Goal: Task Accomplishment & Management: Use online tool/utility

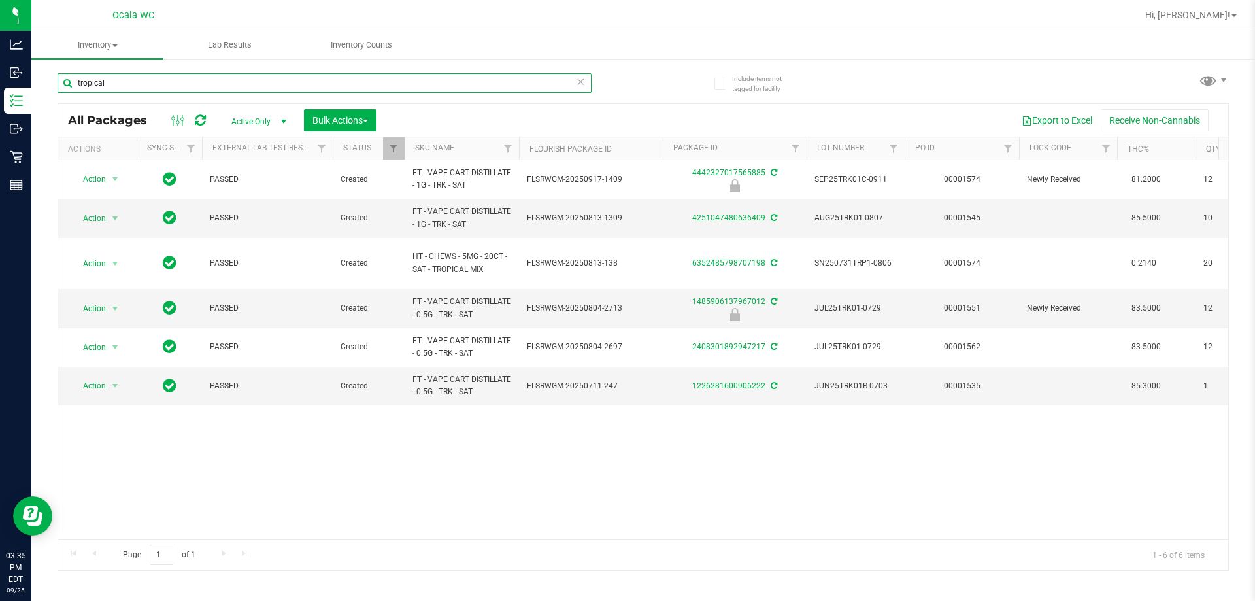
click at [135, 83] on input "tropical" at bounding box center [325, 83] width 534 height 20
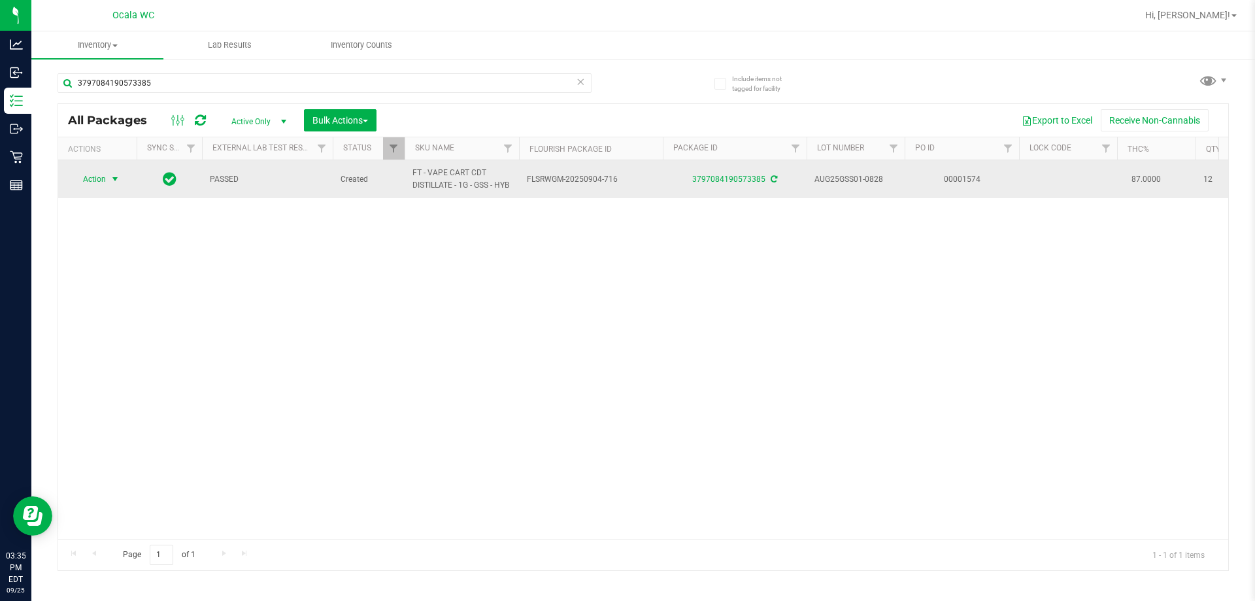
click at [95, 178] on span "Action" at bounding box center [88, 179] width 35 height 18
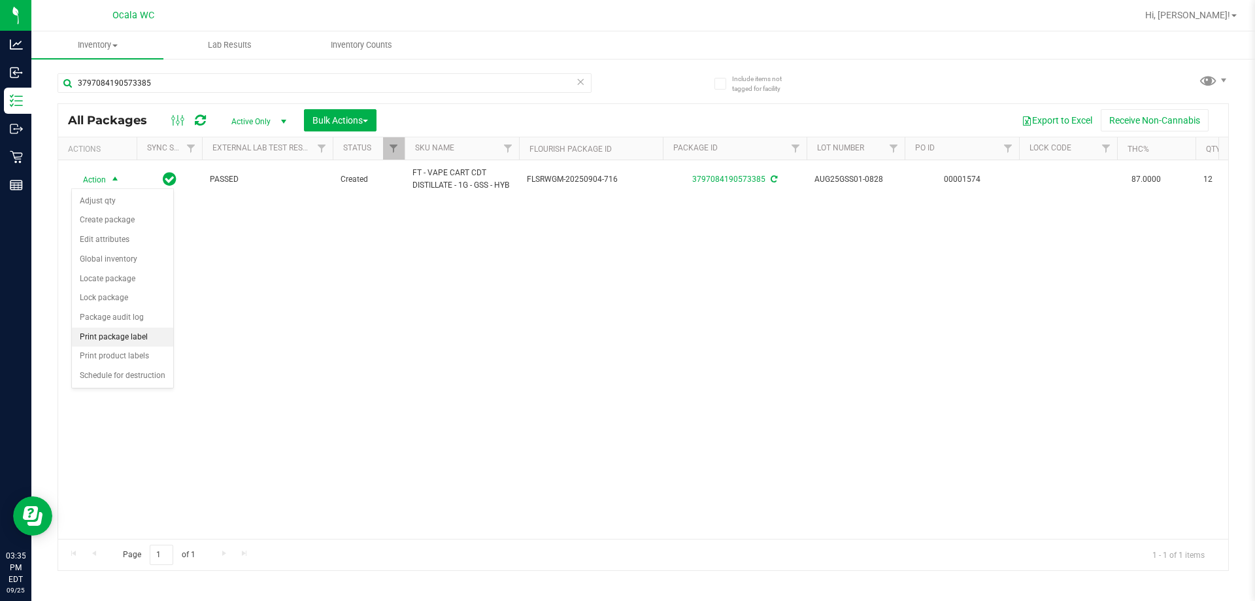
click at [97, 335] on li "Print package label" at bounding box center [122, 337] width 101 height 20
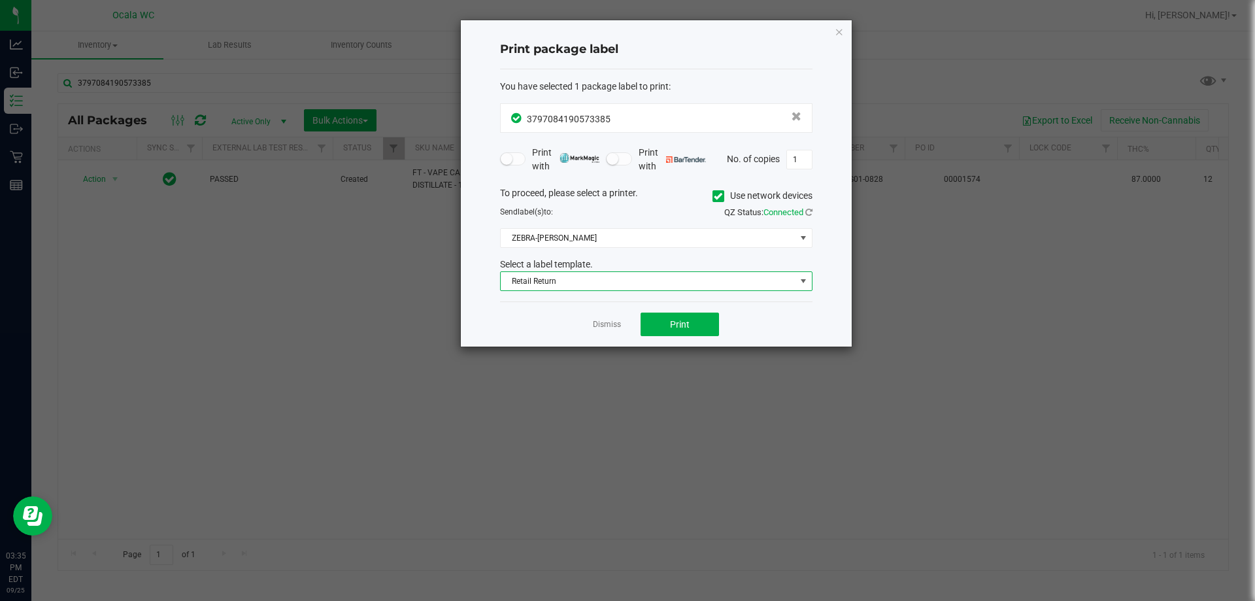
click at [618, 286] on span "Retail Return" at bounding box center [648, 281] width 295 height 18
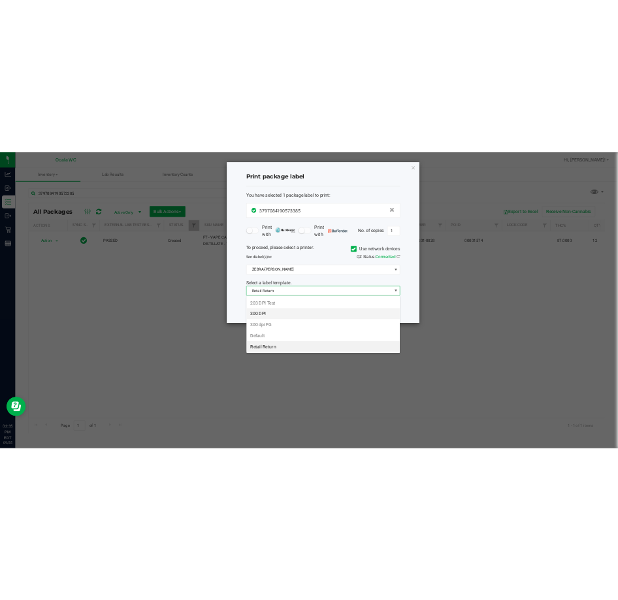
scroll to position [20, 312]
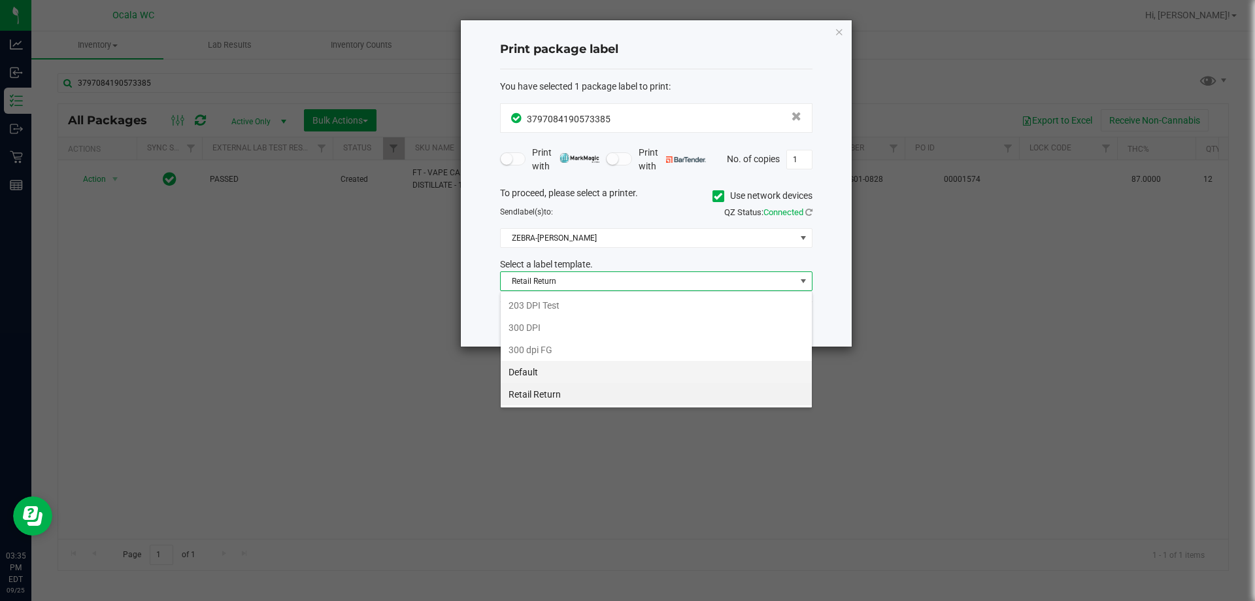
click at [519, 373] on li "Default" at bounding box center [656, 372] width 311 height 22
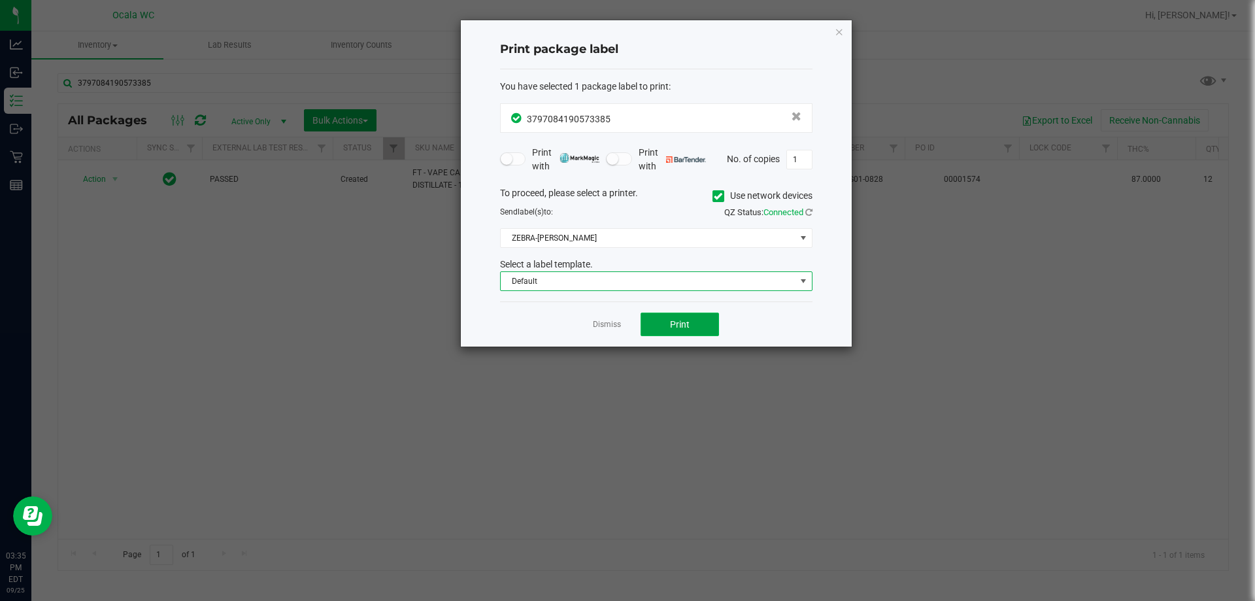
click at [618, 317] on button "Print" at bounding box center [679, 324] width 78 height 24
click at [610, 320] on link "Dismiss" at bounding box center [607, 324] width 28 height 11
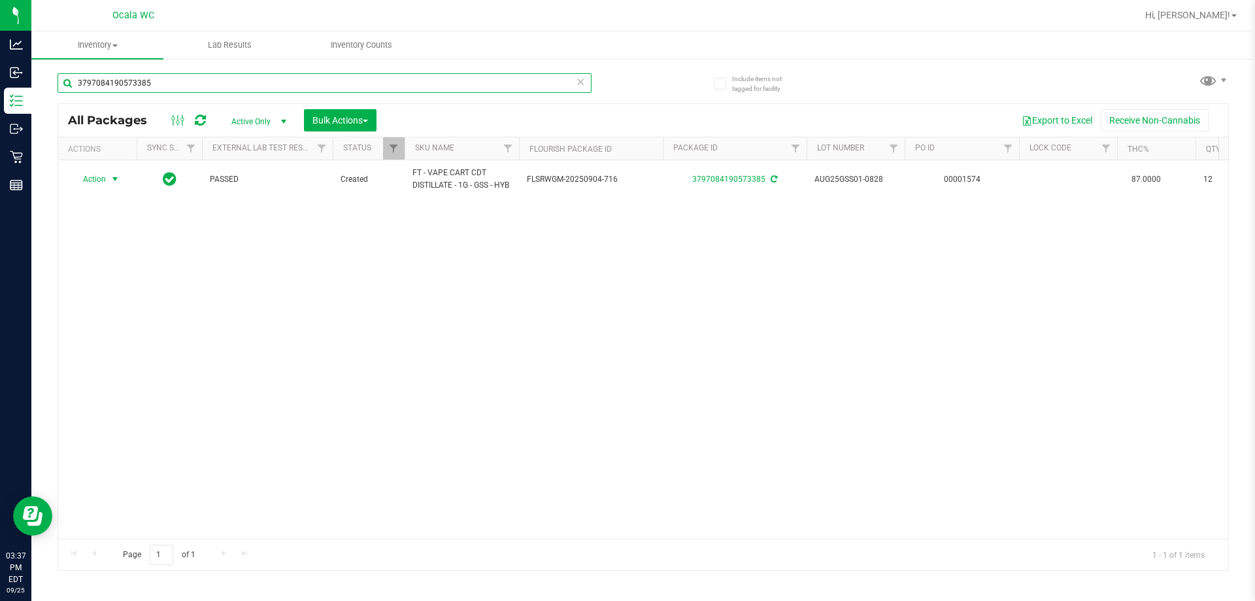
click at [180, 76] on input "3797084190573385" at bounding box center [325, 83] width 534 height 20
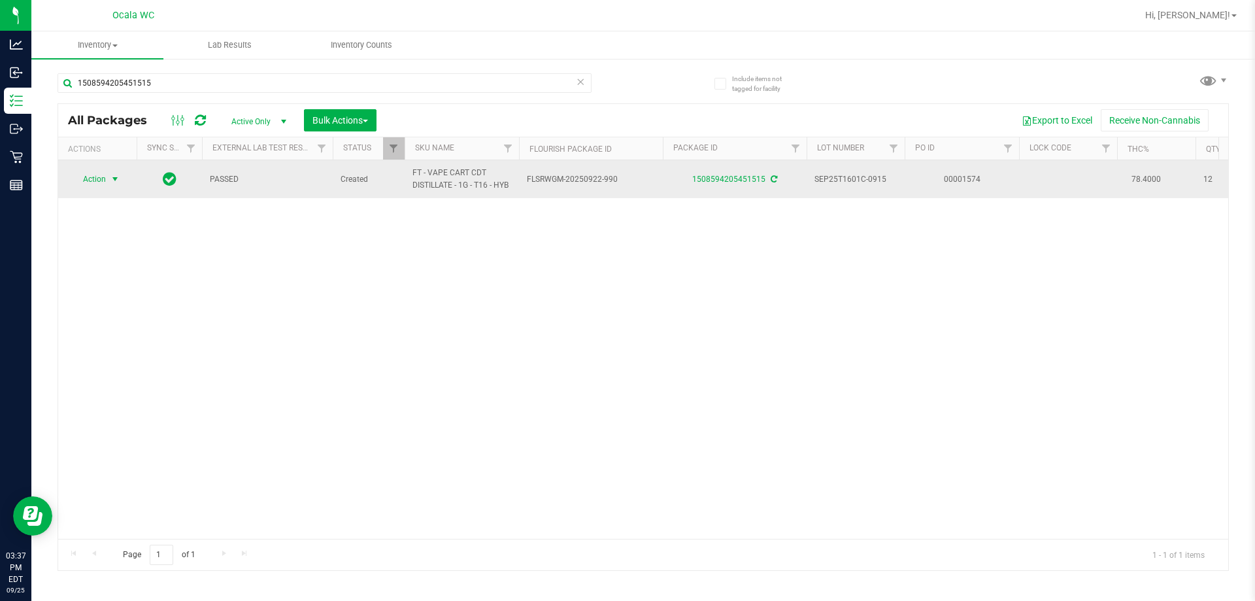
drag, startPoint x: 78, startPoint y: 176, endPoint x: 89, endPoint y: 178, distance: 10.5
click at [79, 177] on span "Action" at bounding box center [88, 179] width 35 height 18
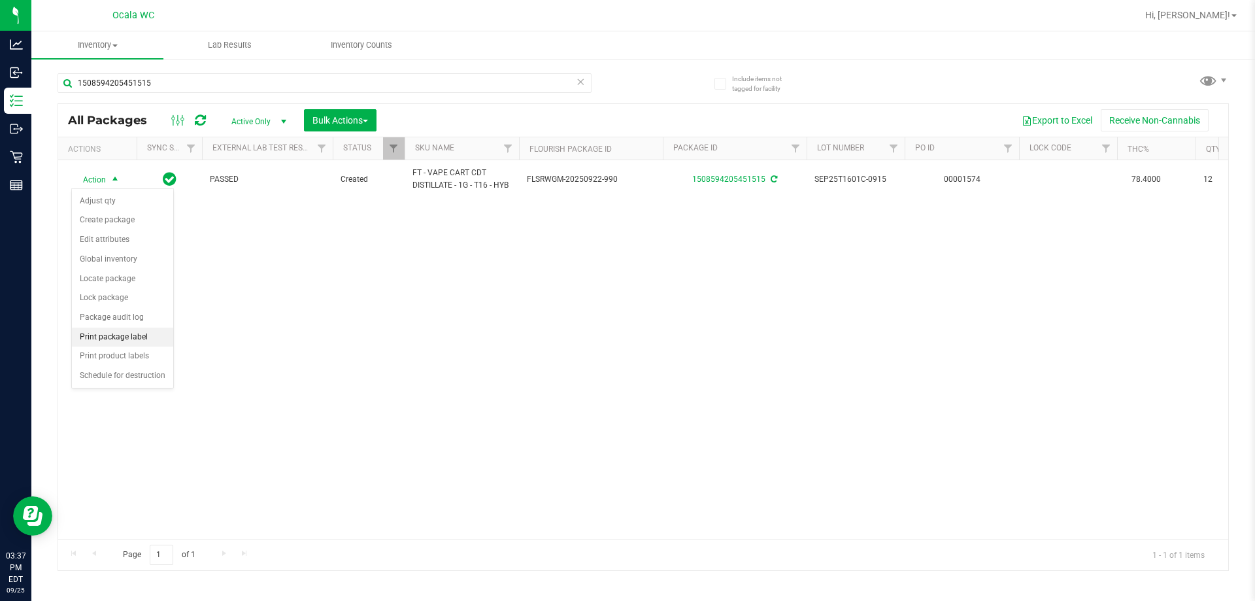
click at [92, 338] on li "Print package label" at bounding box center [122, 337] width 101 height 20
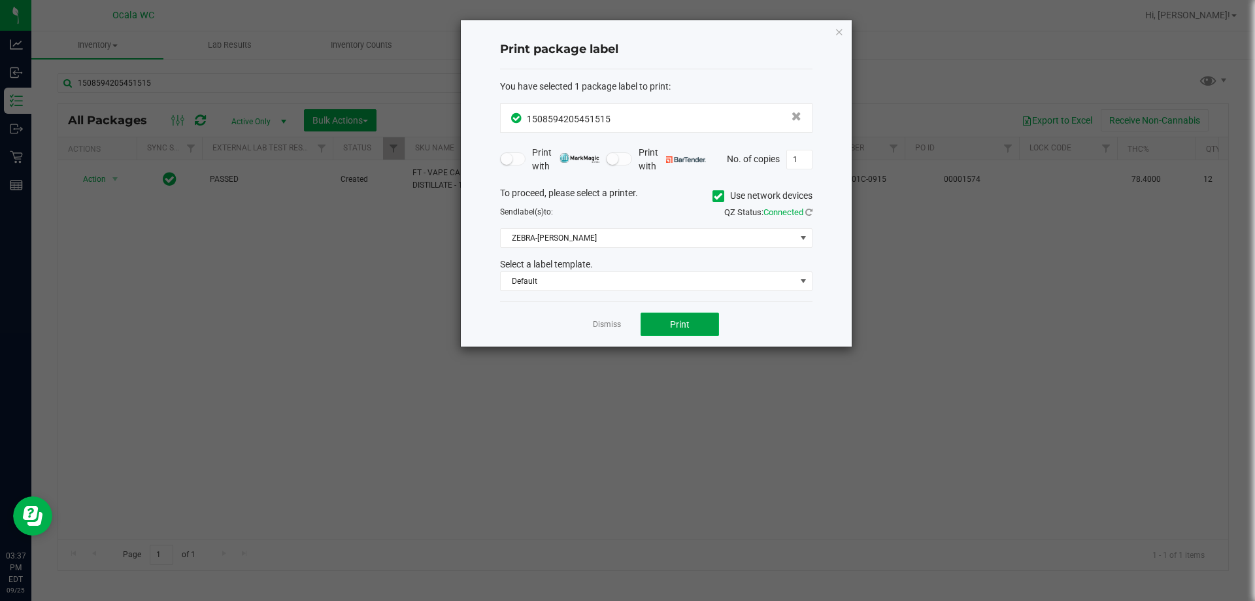
click at [618, 318] on button "Print" at bounding box center [679, 324] width 78 height 24
click at [599, 331] on app-cancel-button "Dismiss" at bounding box center [607, 325] width 28 height 14
click at [607, 318] on app-cancel-button "Dismiss" at bounding box center [607, 325] width 28 height 14
click at [607, 325] on link "Dismiss" at bounding box center [607, 324] width 28 height 11
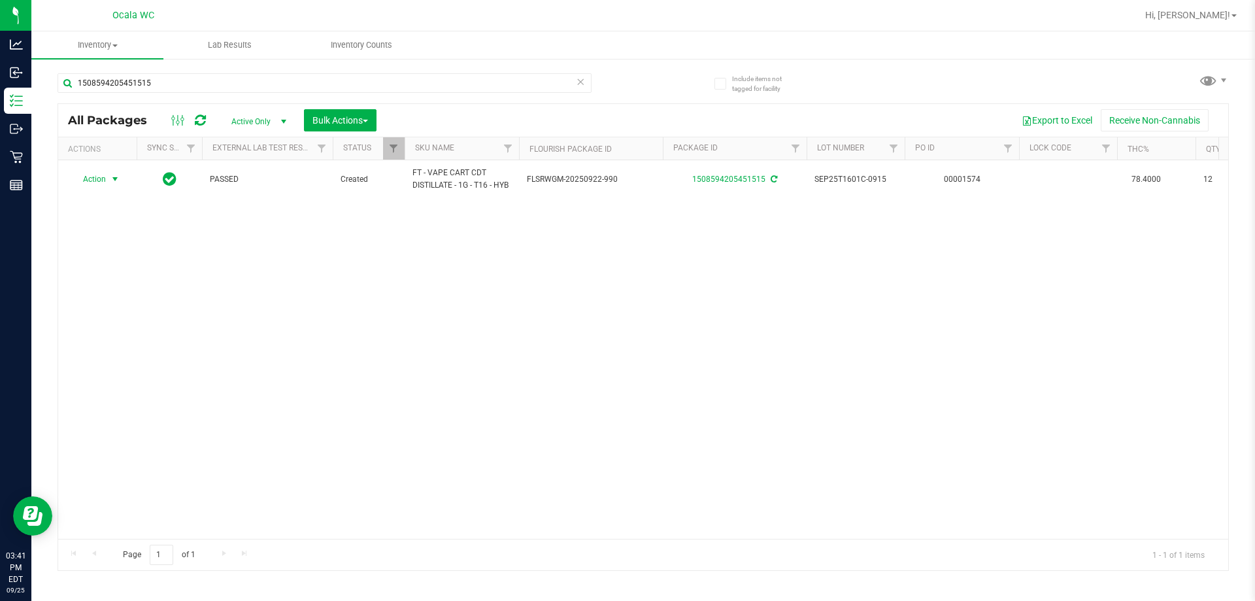
click at [271, 72] on div "1508594205451515" at bounding box center [351, 82] width 586 height 42
click at [271, 79] on input "1508594205451515" at bounding box center [325, 83] width 534 height 20
click at [98, 179] on span "Action" at bounding box center [88, 179] width 35 height 18
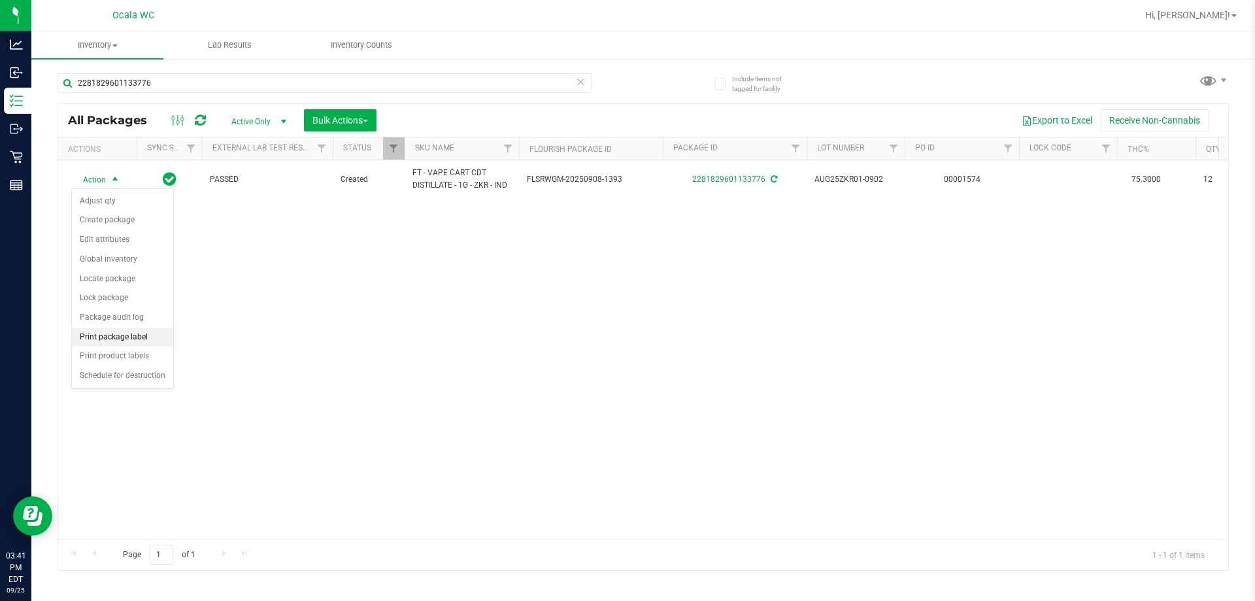
click at [139, 337] on li "Print package label" at bounding box center [122, 337] width 101 height 20
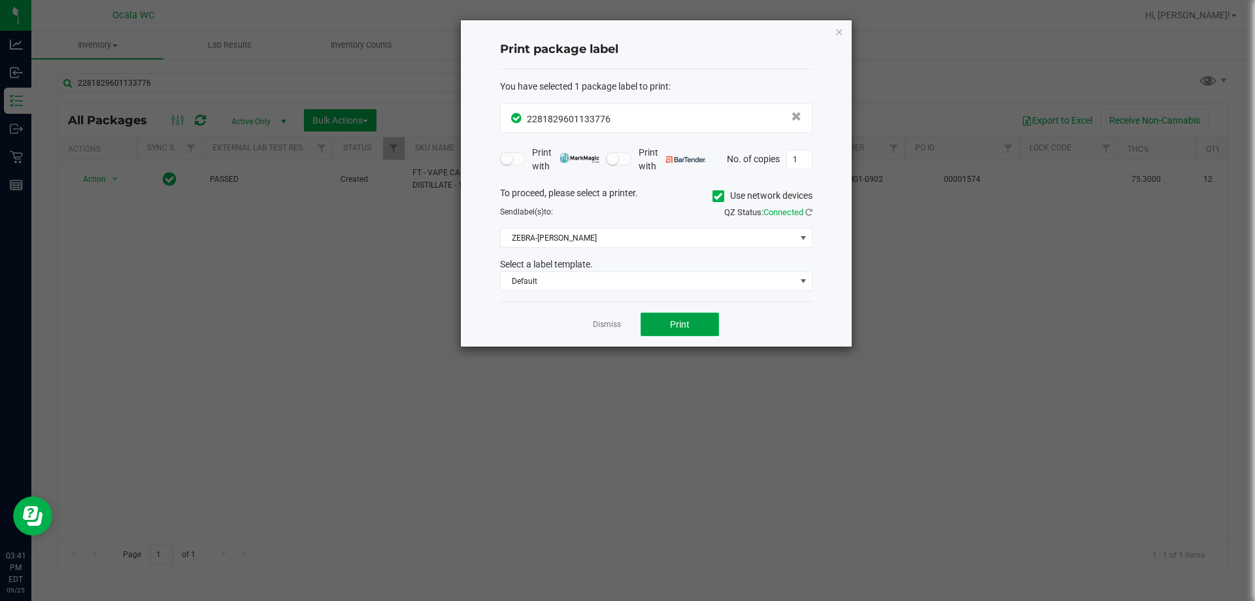
click at [618, 322] on button "Print" at bounding box center [679, 324] width 78 height 24
click at [612, 327] on link "Dismiss" at bounding box center [607, 324] width 28 height 11
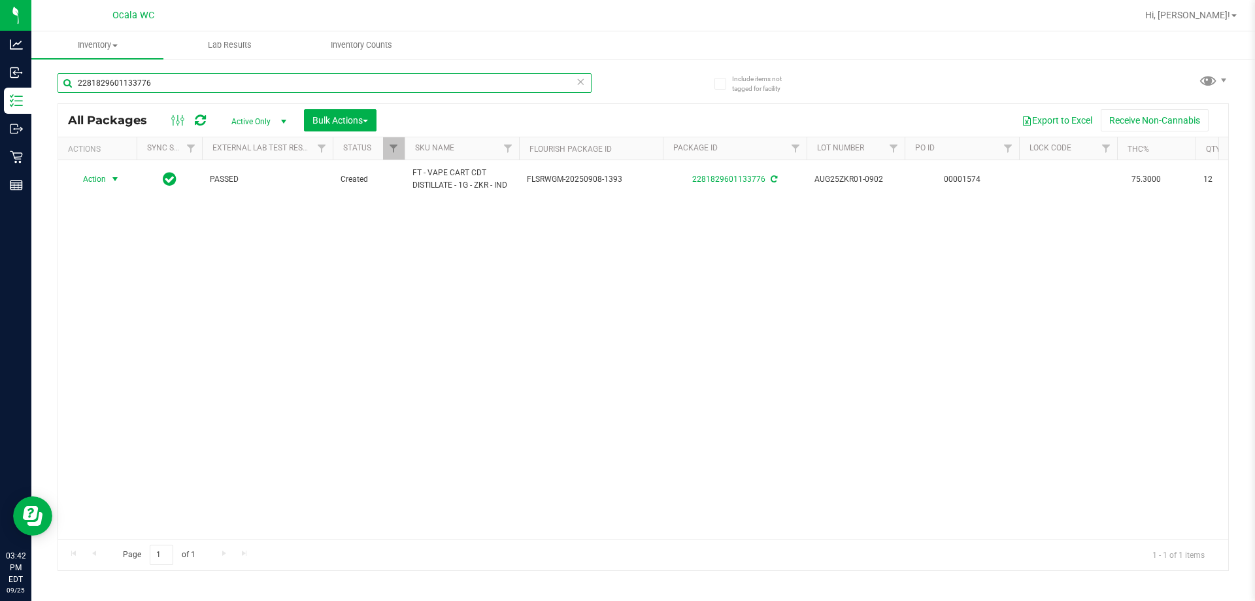
click at [159, 75] on input "2281829601133776" at bounding box center [325, 83] width 534 height 20
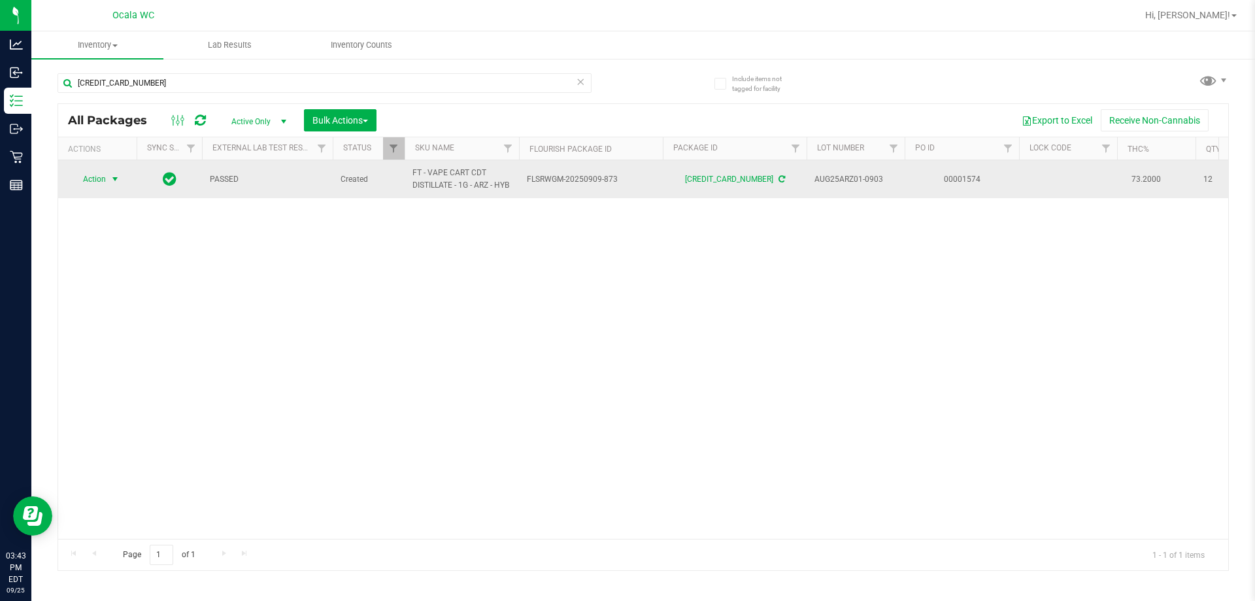
click at [90, 178] on span "Action" at bounding box center [88, 179] width 35 height 18
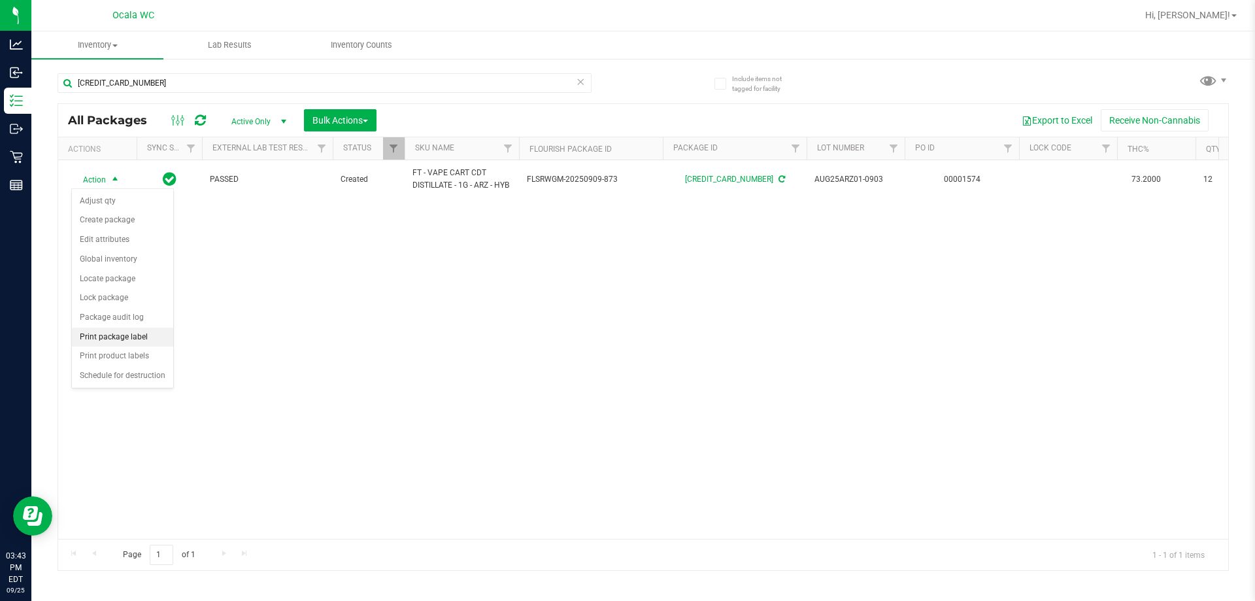
click at [101, 331] on li "Print package label" at bounding box center [122, 337] width 101 height 20
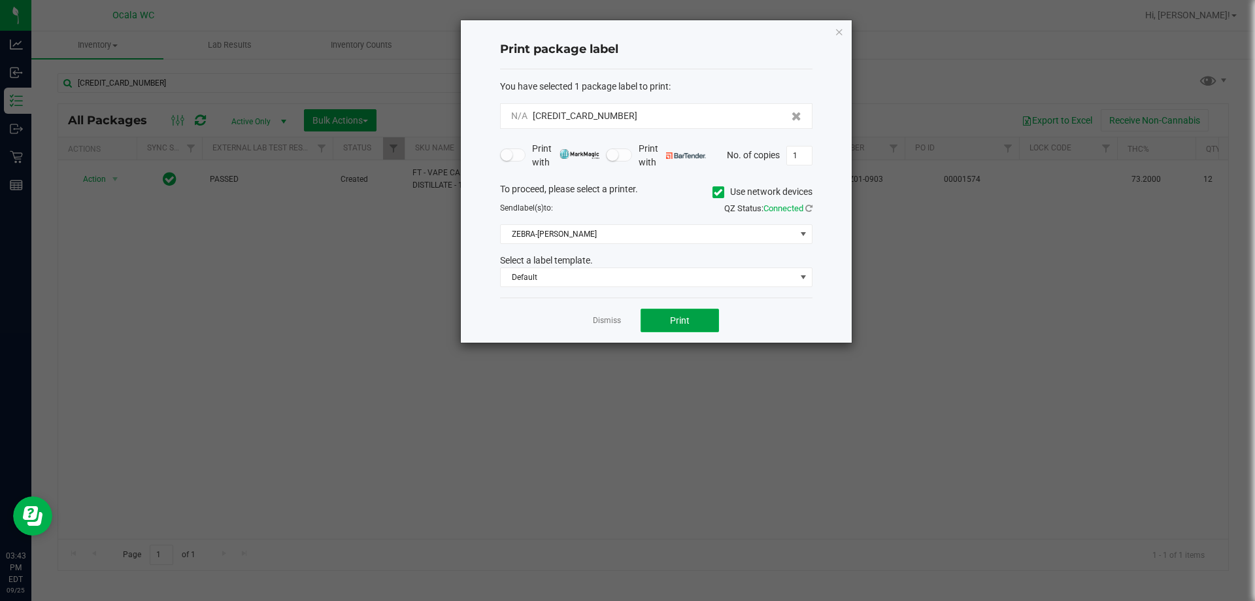
click at [618, 312] on button "Print" at bounding box center [679, 320] width 78 height 24
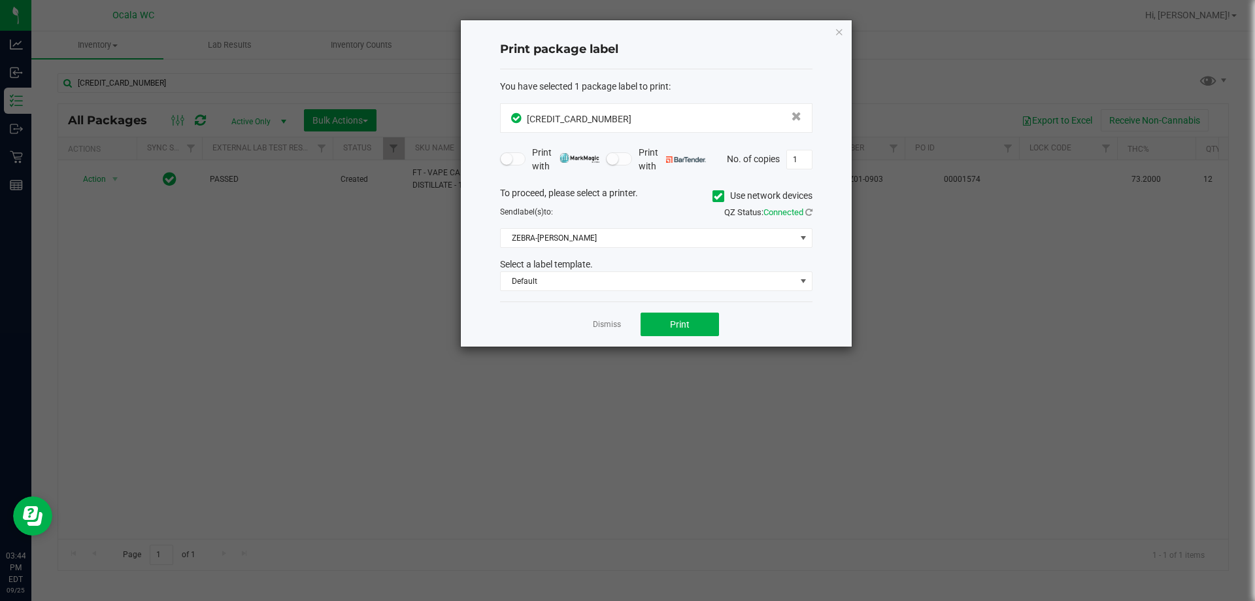
click at [615, 316] on div "Dismiss Print" at bounding box center [656, 323] width 312 height 45
click at [605, 323] on link "Dismiss" at bounding box center [607, 324] width 28 height 11
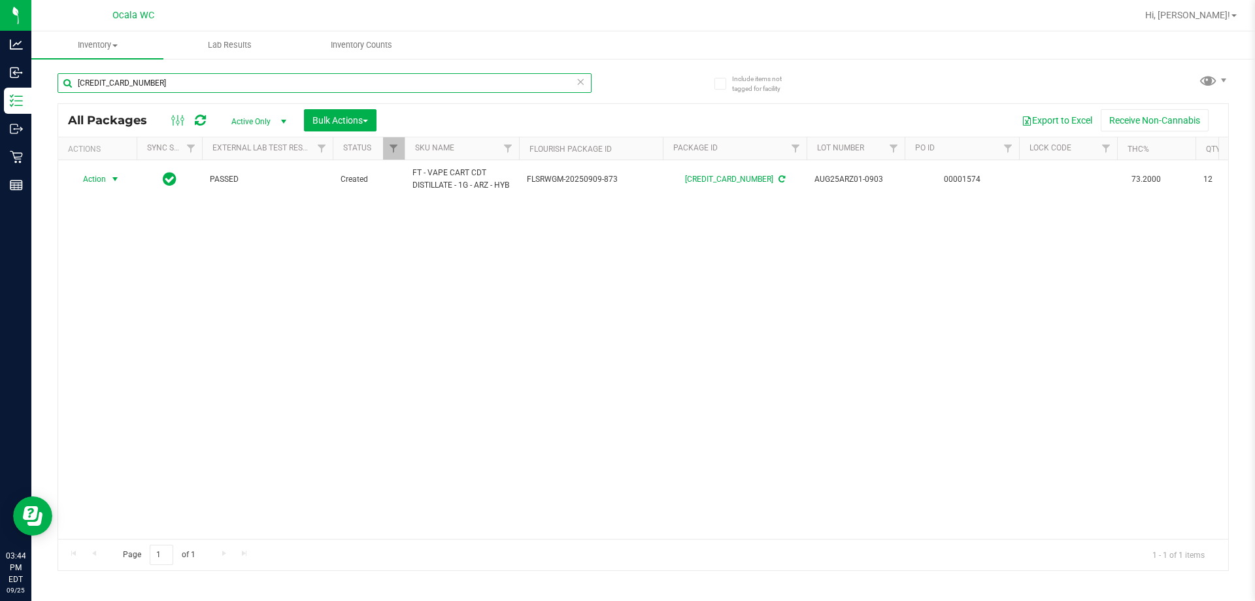
click at [220, 73] on input "[CREDIT_CARD_NUMBER]" at bounding box center [325, 83] width 534 height 20
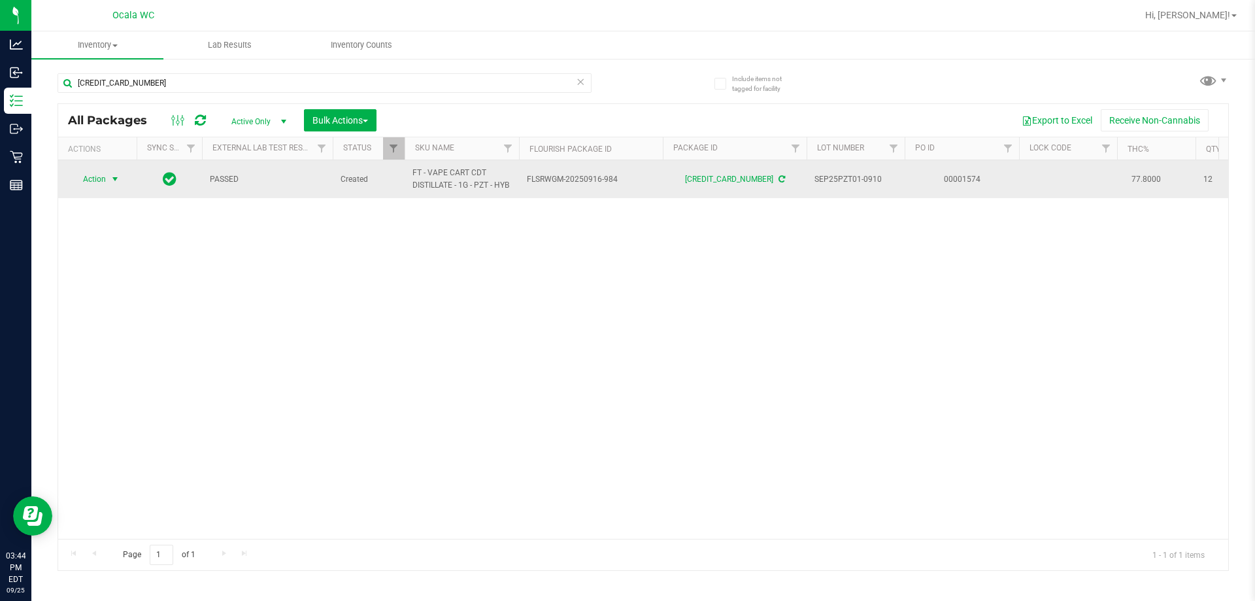
click at [93, 177] on span "Action" at bounding box center [88, 179] width 35 height 18
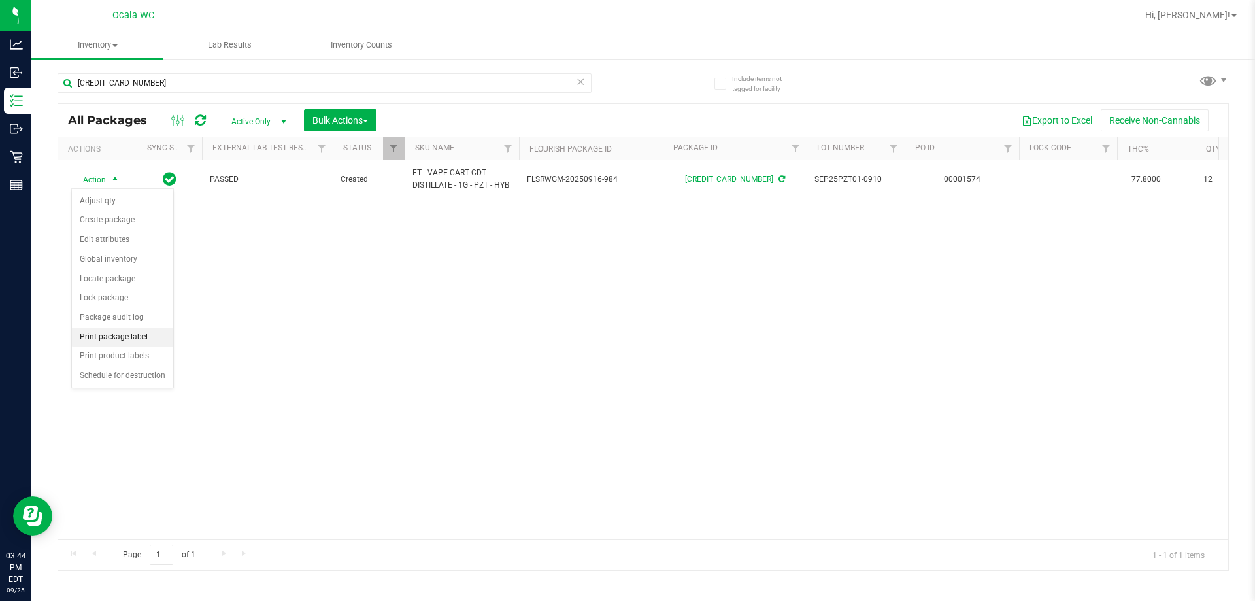
click at [113, 342] on li "Print package label" at bounding box center [122, 337] width 101 height 20
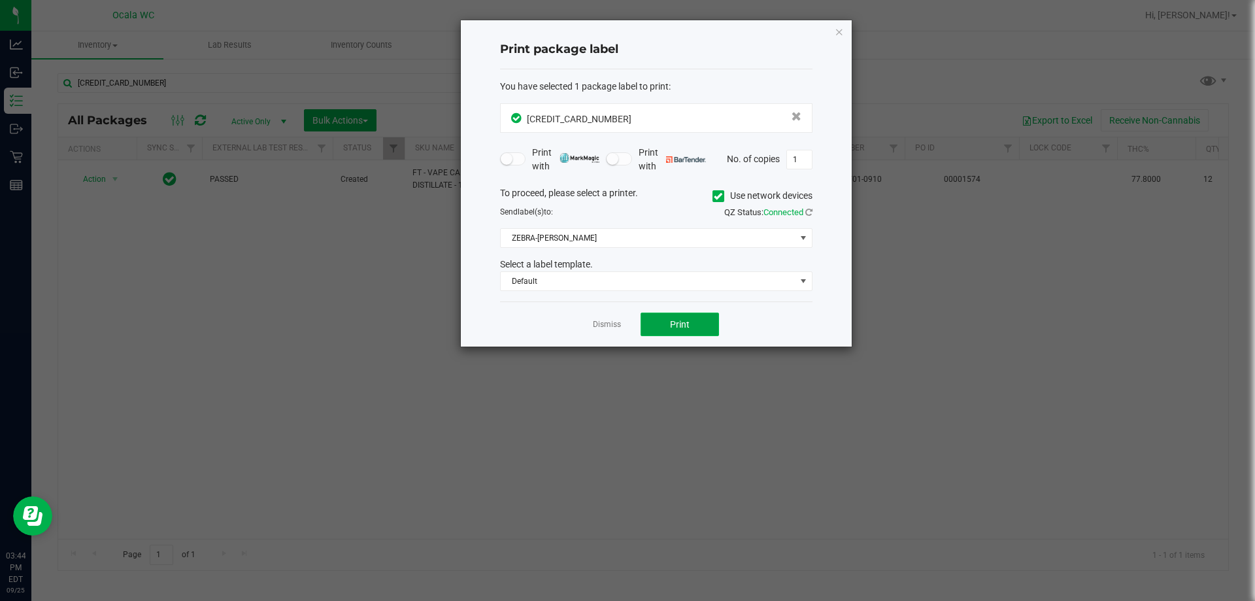
click at [618, 324] on span "Print" at bounding box center [680, 324] width 20 height 10
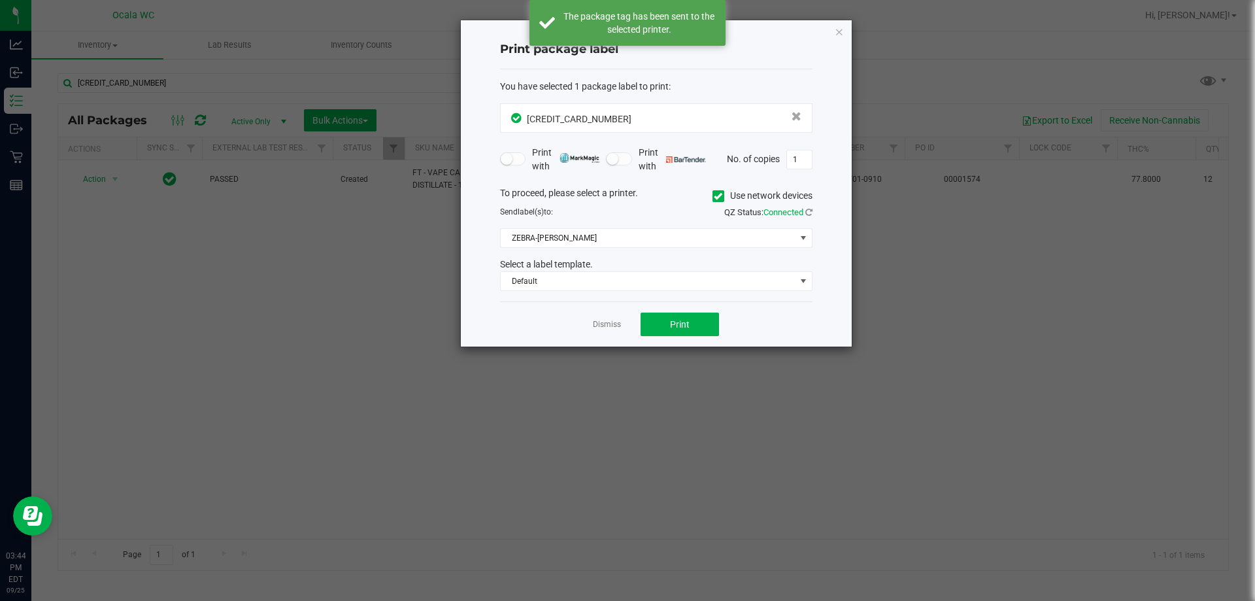
click at [612, 325] on link "Dismiss" at bounding box center [607, 324] width 28 height 11
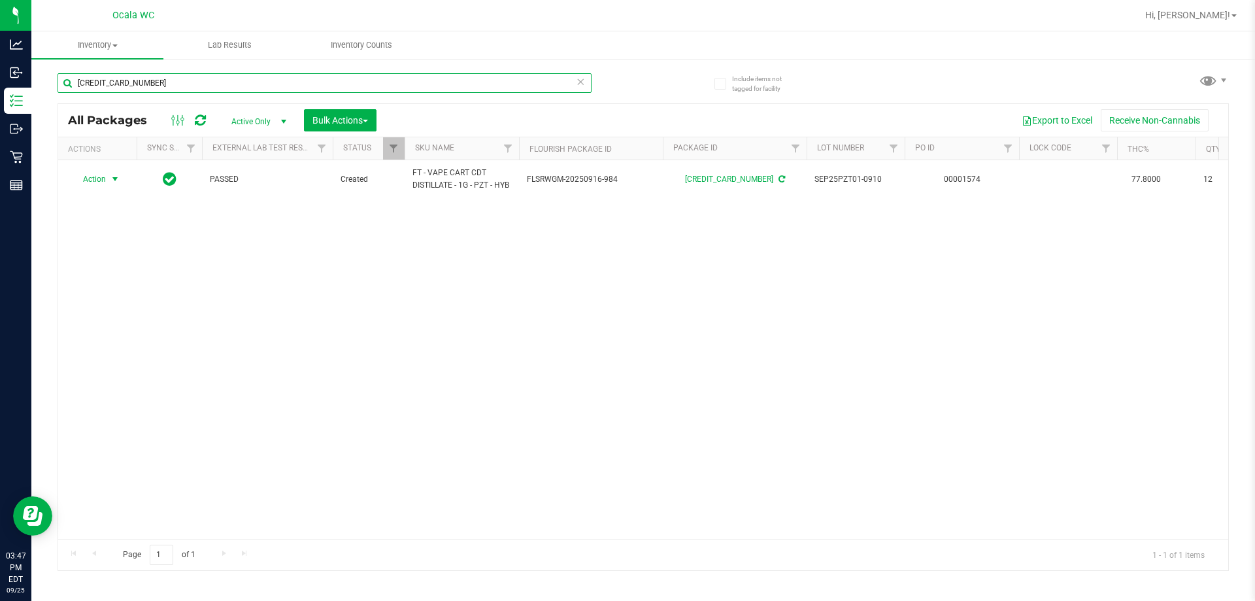
click at [177, 85] on input "[CREDIT_CARD_NUMBER]" at bounding box center [325, 83] width 534 height 20
click at [177, 84] on input "[CREDIT_CARD_NUMBER]" at bounding box center [325, 83] width 534 height 20
click at [177, 83] on input "[CREDIT_CARD_NUMBER]" at bounding box center [325, 83] width 534 height 20
type input "0926397933096518"
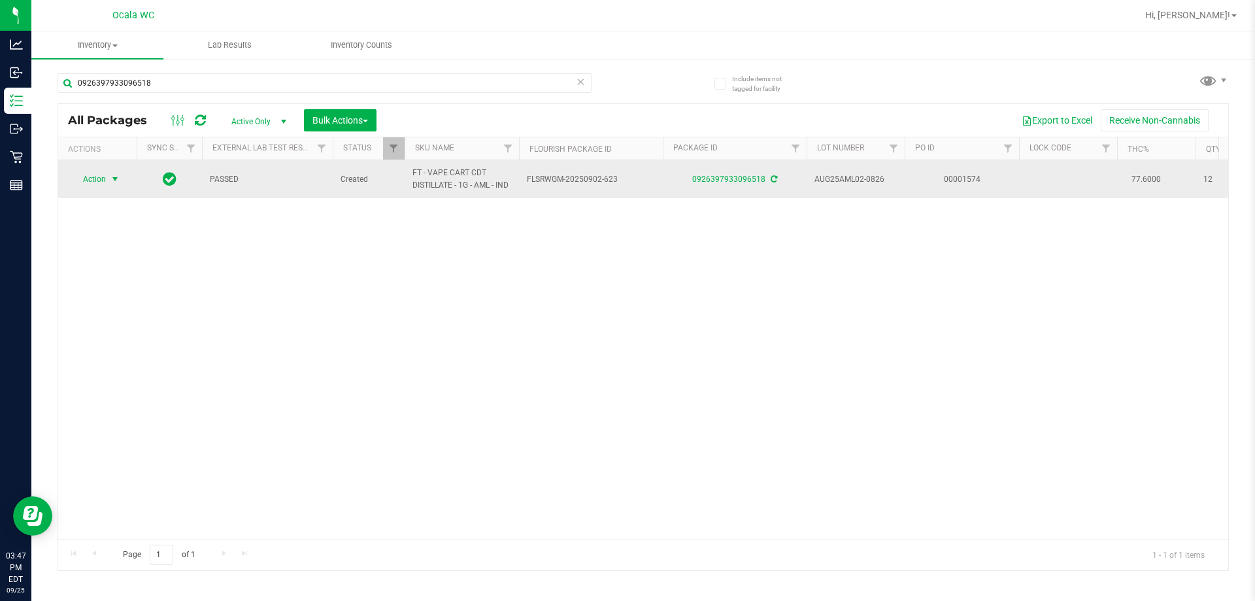
click at [103, 178] on span "Action" at bounding box center [88, 179] width 35 height 18
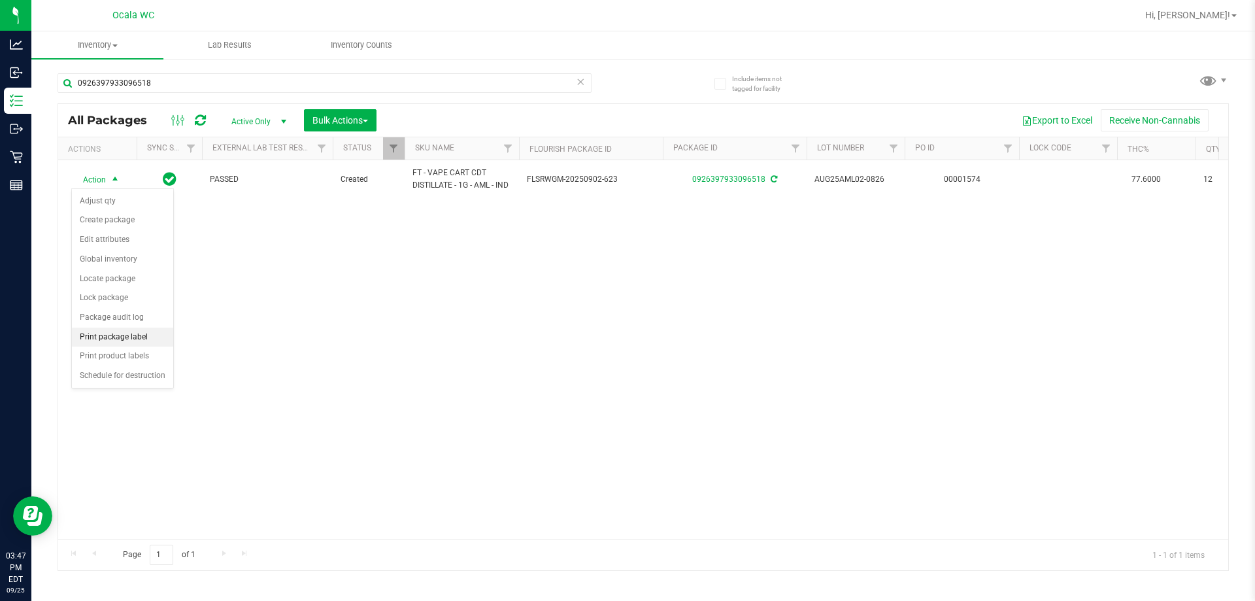
click at [95, 332] on li "Print package label" at bounding box center [122, 337] width 101 height 20
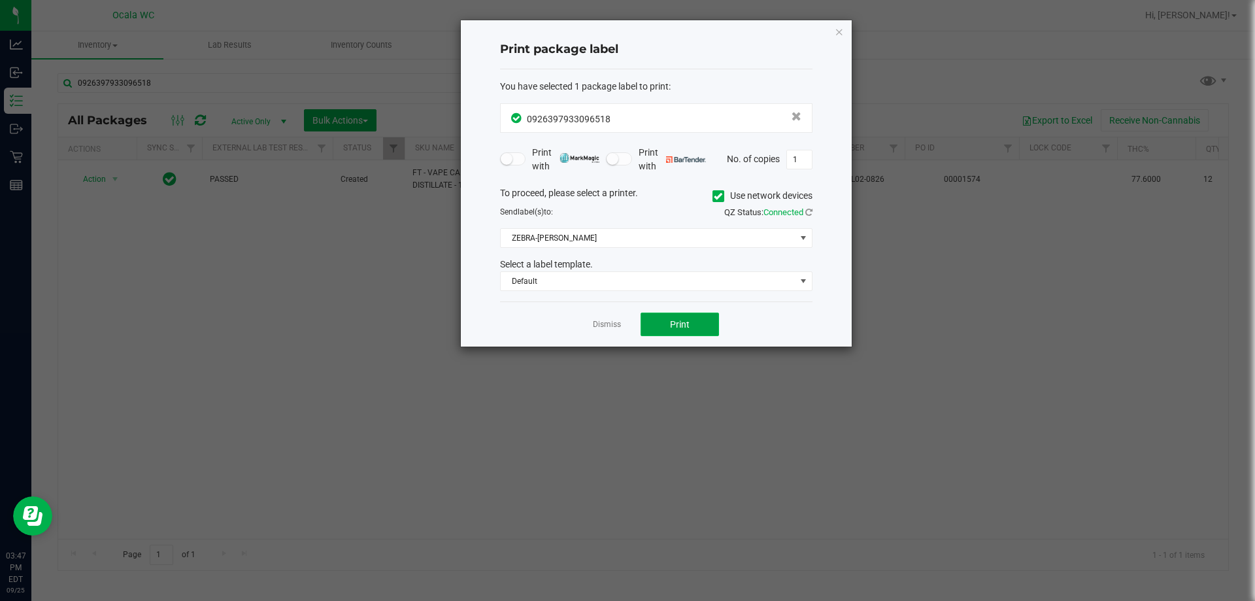
click at [618, 322] on span "Print" at bounding box center [680, 324] width 20 height 10
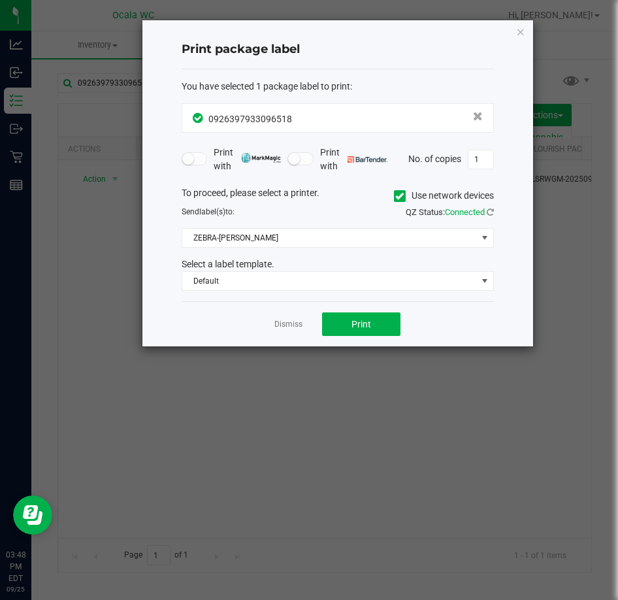
click at [301, 318] on app-cancel-button "Dismiss" at bounding box center [288, 325] width 28 height 14
click at [281, 323] on link "Dismiss" at bounding box center [288, 324] width 28 height 11
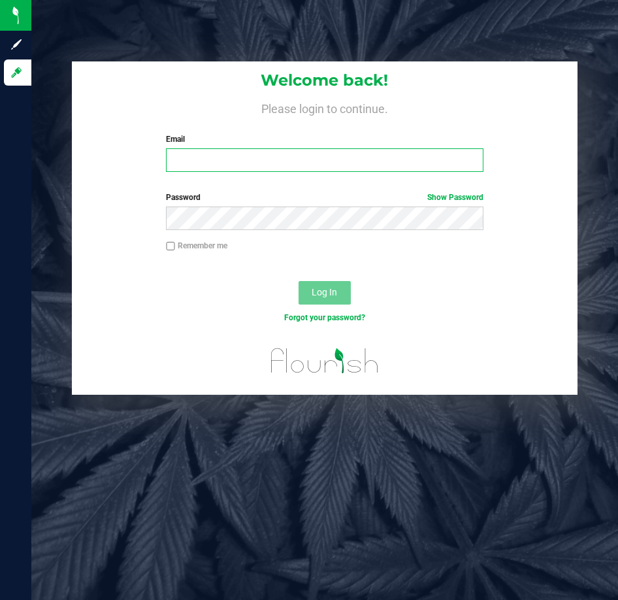
click at [197, 159] on input "Email" at bounding box center [325, 160] width 318 height 24
type input "[EMAIL_ADDRESS][DOMAIN_NAME]"
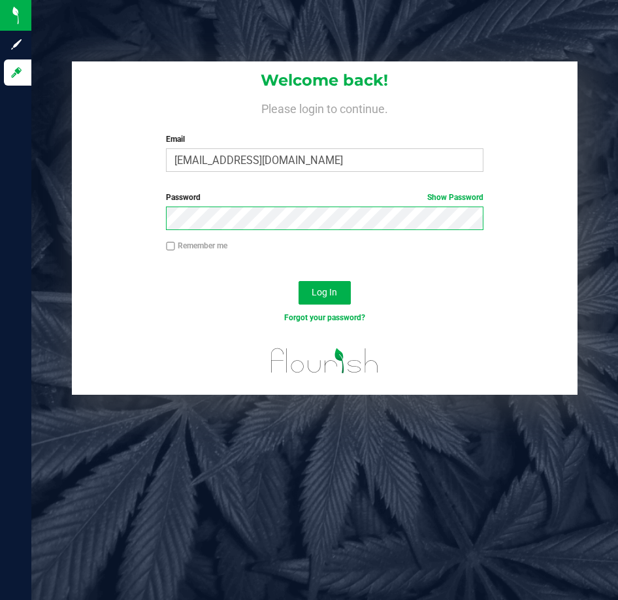
click at [299, 281] on button "Log In" at bounding box center [325, 293] width 52 height 24
